Goal: Find specific page/section: Find specific page/section

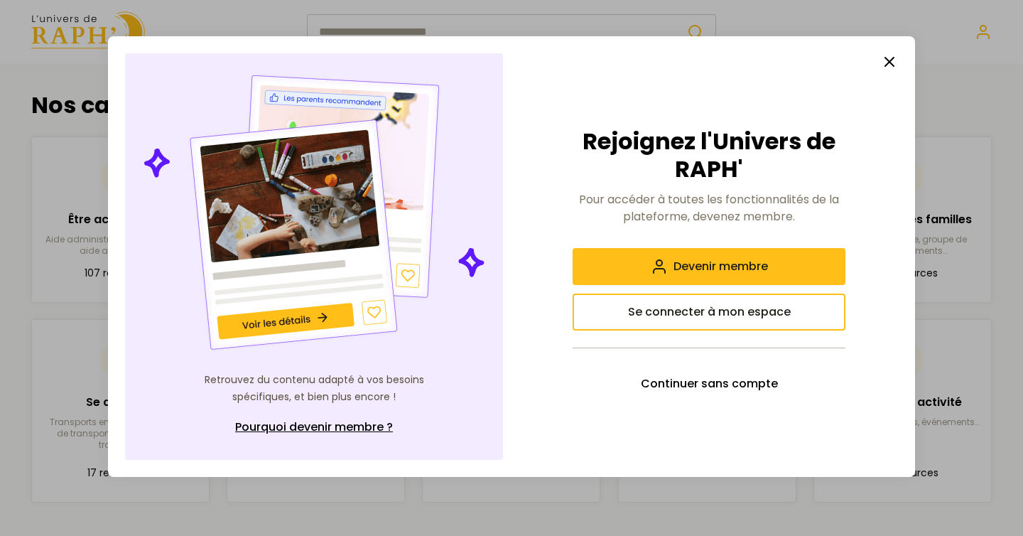
click at [889, 58] on icon "button" at bounding box center [889, 61] width 17 height 17
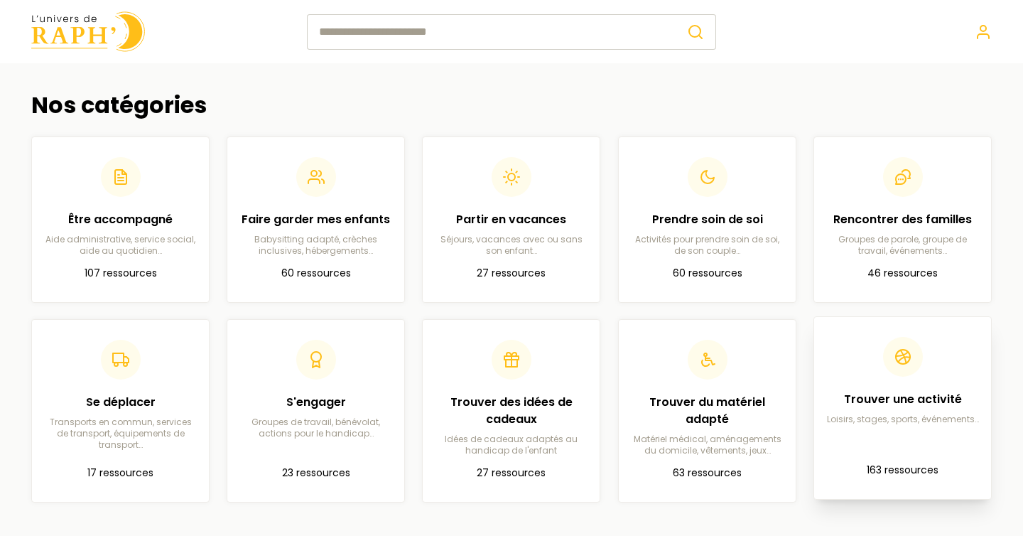
click at [877, 438] on article "Trouver une activité Loisirs, stages, sports, événements… 163 ressources" at bounding box center [902, 407] width 154 height 159
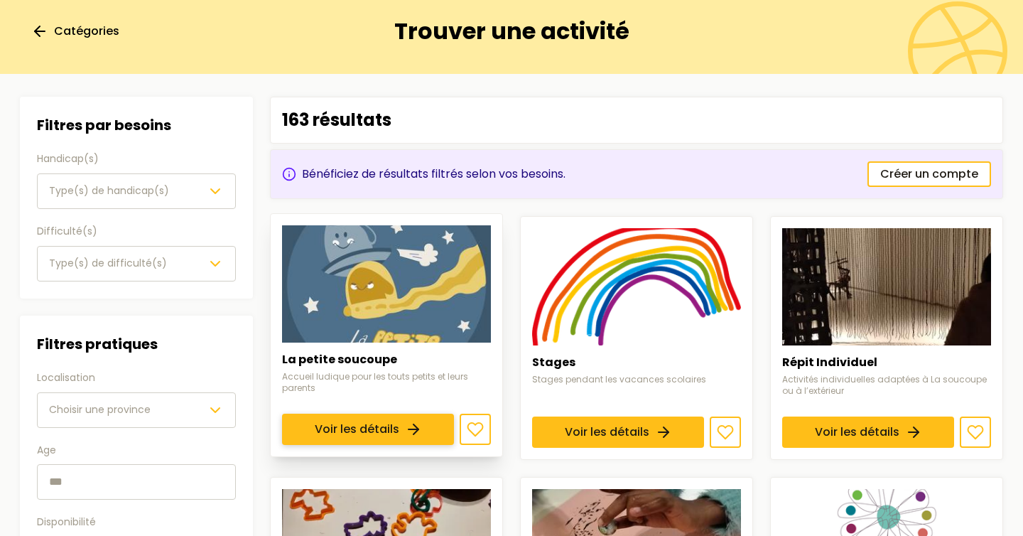
scroll to position [105, 0]
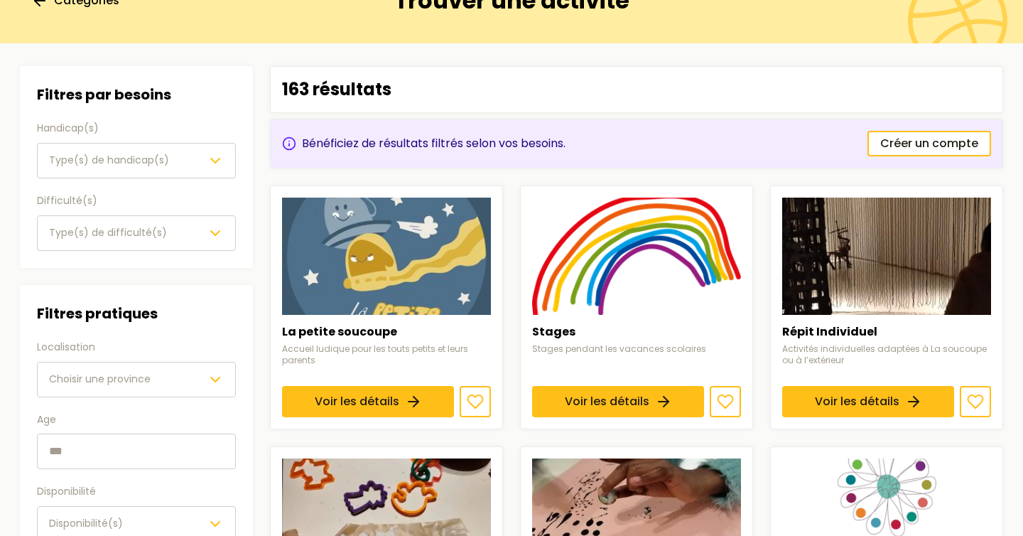
click at [201, 150] on button "Type(s) de handicap(s)" at bounding box center [136, 161] width 199 height 36
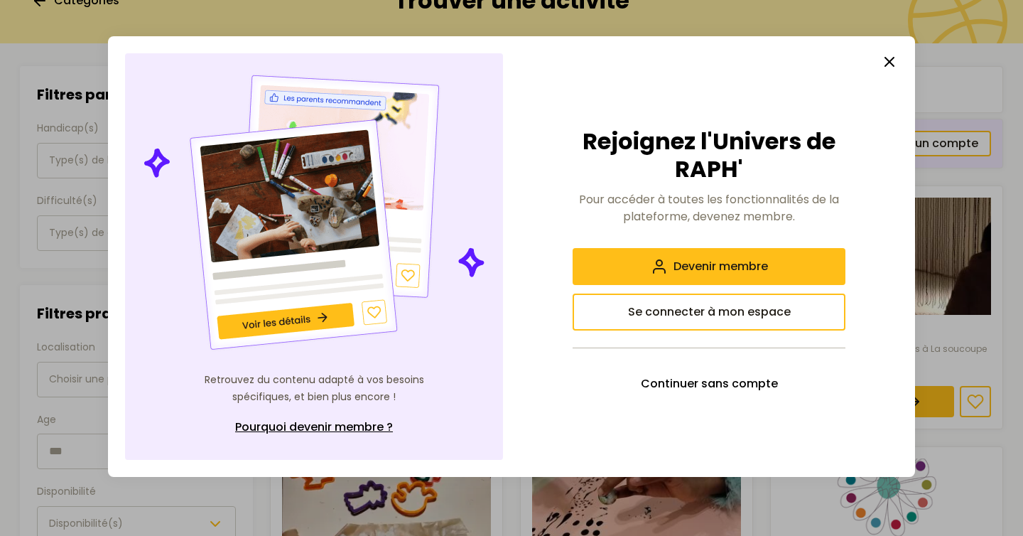
click at [884, 54] on icon "button" at bounding box center [889, 61] width 17 height 17
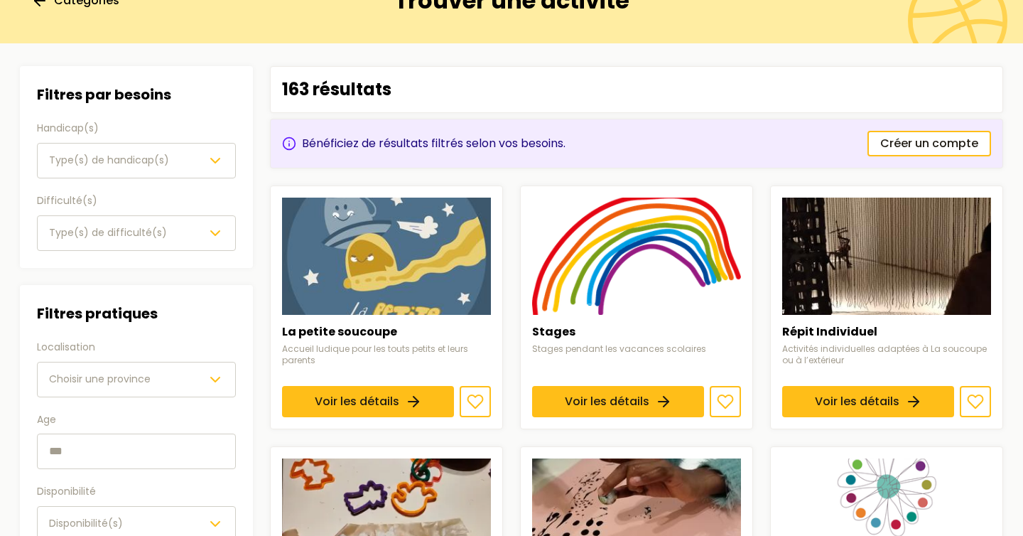
scroll to position [0, 0]
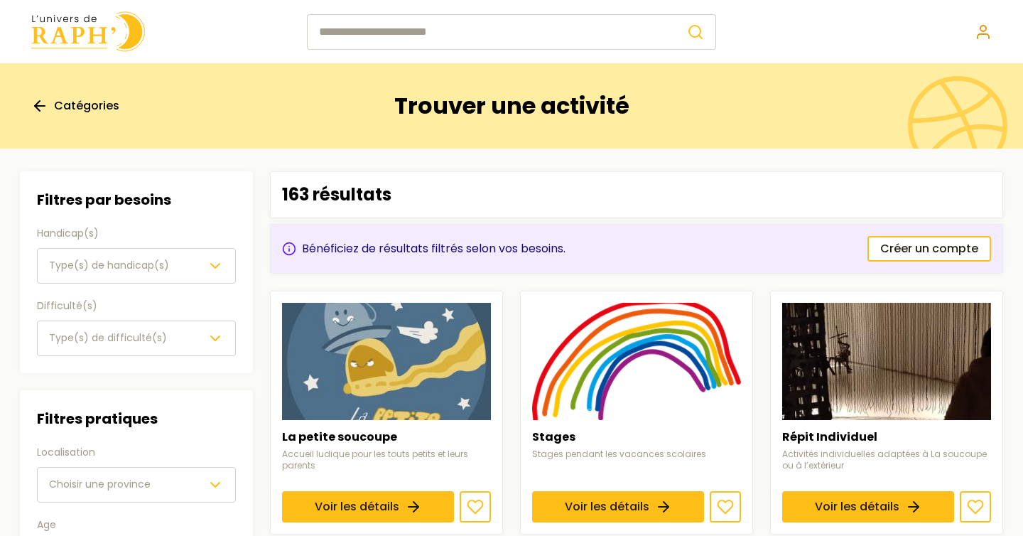
click at [982, 34] on icon at bounding box center [982, 36] width 11 height 4
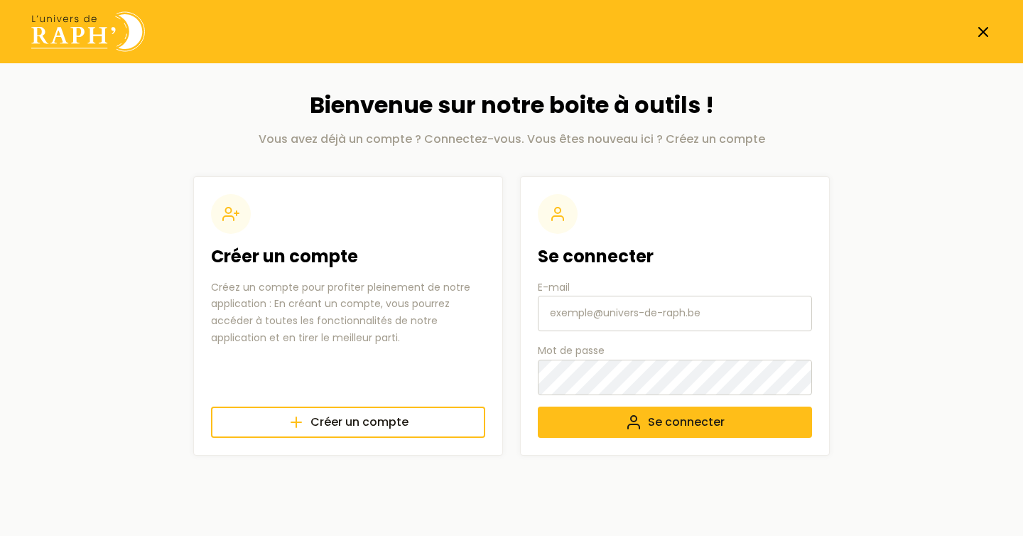
click at [587, 296] on input "E-mail" at bounding box center [675, 313] width 274 height 36
type input "[EMAIL_ADDRESS][DOMAIN_NAME]"
click at [675, 423] on span "Se connecter" at bounding box center [686, 421] width 77 height 17
